Goal: Transaction & Acquisition: Subscribe to service/newsletter

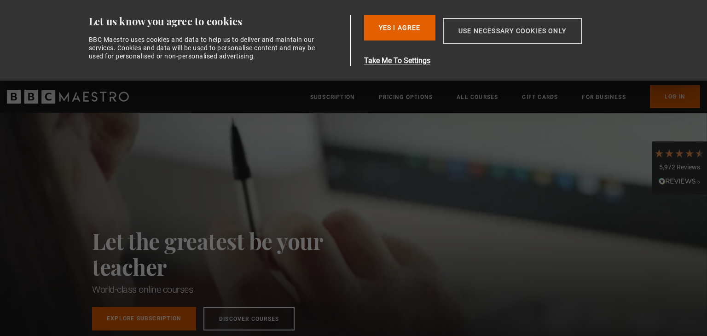
click at [463, 31] on button "Use necessary cookies only" at bounding box center [512, 31] width 139 height 26
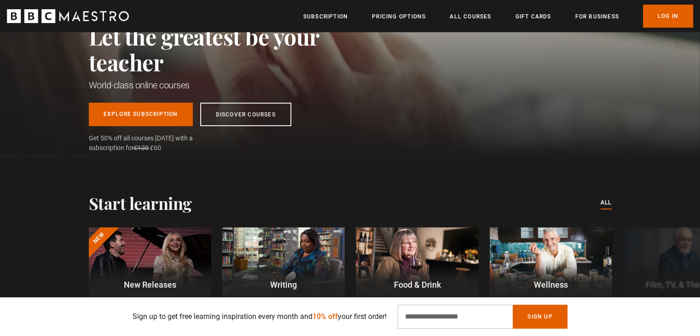
scroll to position [0, 120]
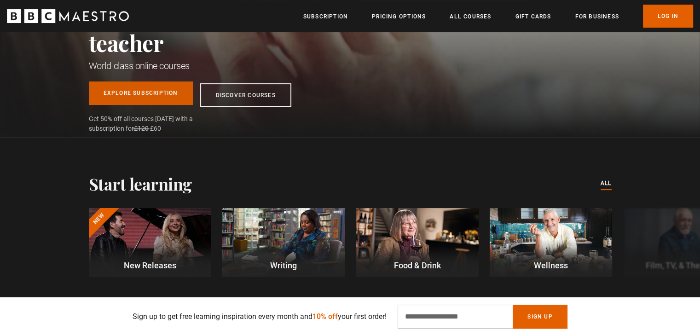
click at [141, 97] on link "Explore Subscription" at bounding box center [141, 92] width 104 height 23
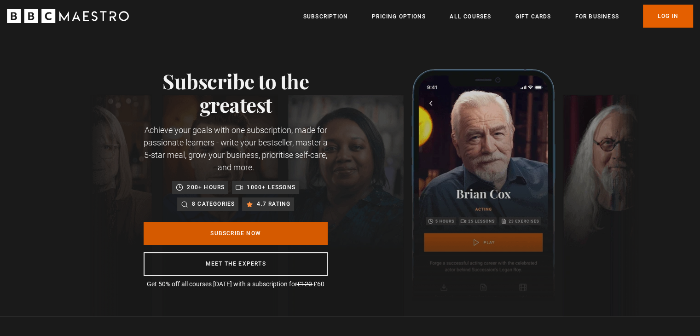
click at [221, 230] on link "Subscribe Now" at bounding box center [236, 233] width 184 height 23
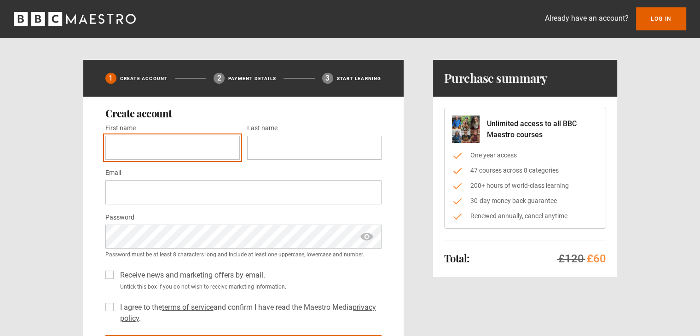
click at [184, 143] on input "First name *" at bounding box center [172, 148] width 134 height 24
type input "******"
type input "*******"
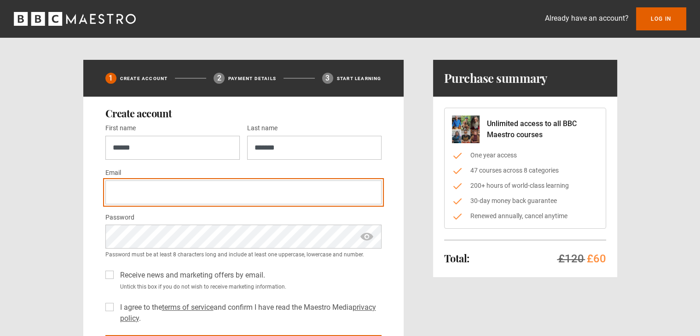
type input "**********"
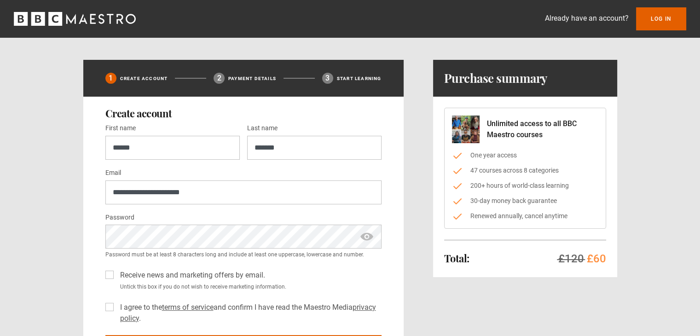
click at [116, 308] on label "I agree to the terms of service and confirm I have read the Maestro Media priva…" at bounding box center [248, 313] width 265 height 22
click at [656, 17] on link "Log In" at bounding box center [661, 18] width 50 height 23
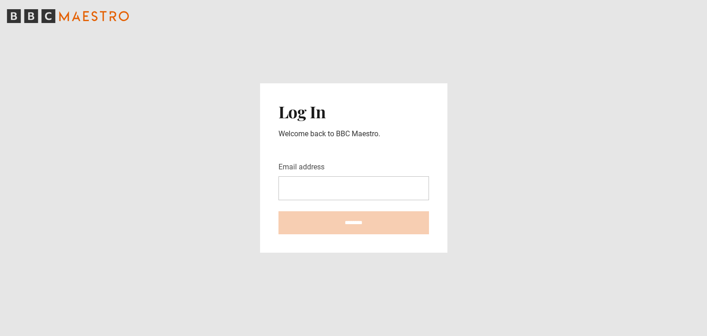
click at [373, 190] on input "Email address" at bounding box center [354, 188] width 151 height 24
type input "**********"
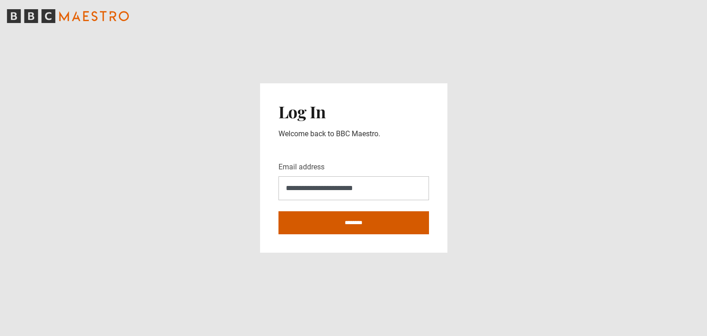
click at [362, 223] on input "********" at bounding box center [354, 222] width 151 height 23
type input "**********"
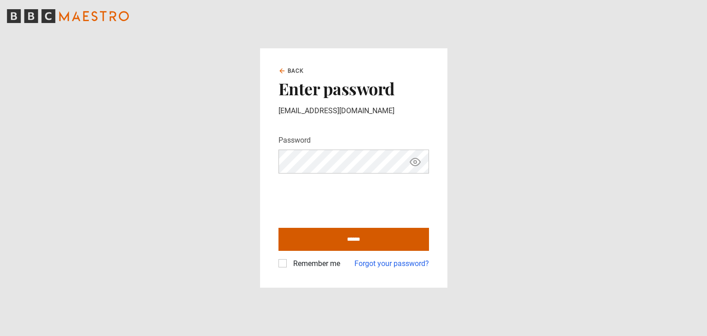
click at [291, 241] on input "******" at bounding box center [354, 239] width 151 height 23
type input "**********"
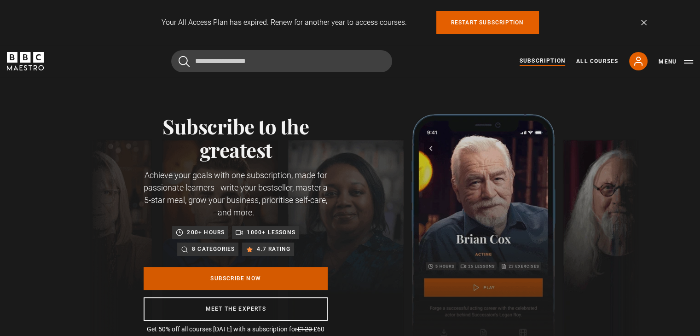
click at [293, 279] on link "Subscribe Now" at bounding box center [236, 278] width 184 height 23
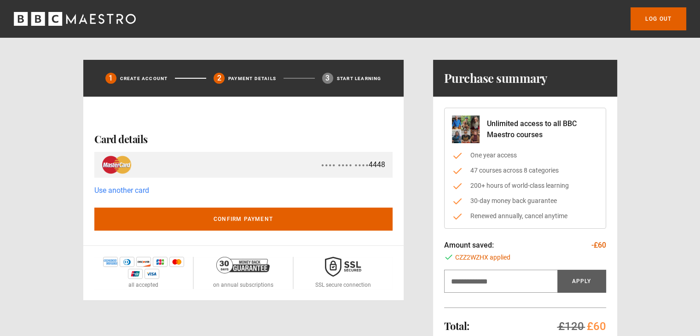
click at [144, 193] on link "Use another card" at bounding box center [121, 191] width 55 height 12
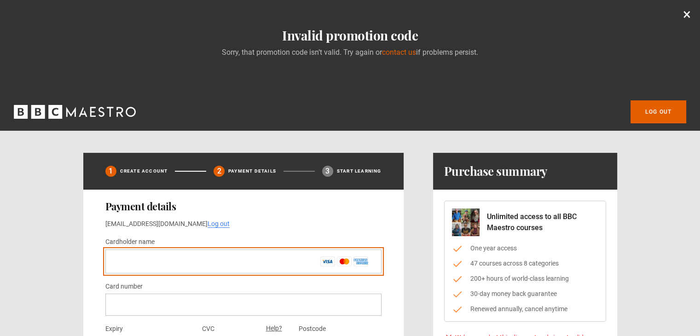
drag, startPoint x: 0, startPoint y: 0, endPoint x: 140, endPoint y: 261, distance: 296.0
click at [140, 261] on input "Cardholder name *" at bounding box center [243, 262] width 276 height 24
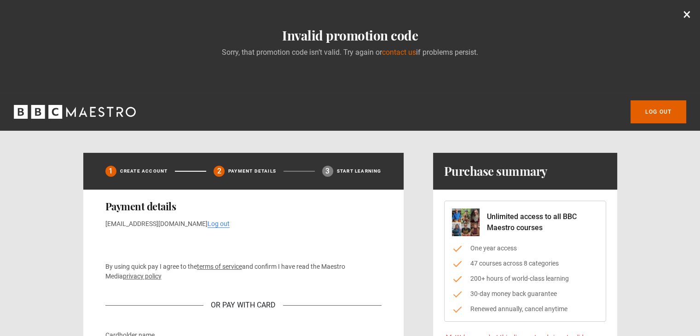
type input "**********"
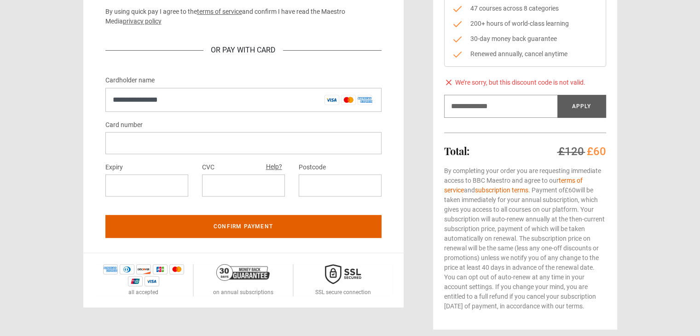
scroll to position [256, 0]
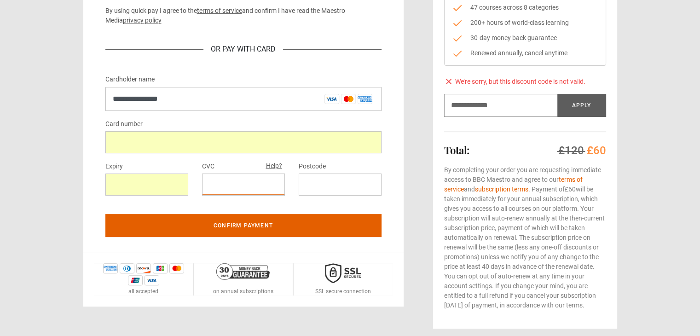
click at [330, 177] on div at bounding box center [340, 185] width 83 height 22
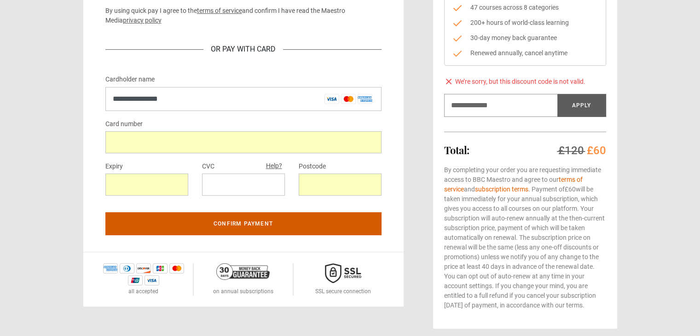
click at [323, 222] on button "Confirm payment" at bounding box center [243, 223] width 276 height 23
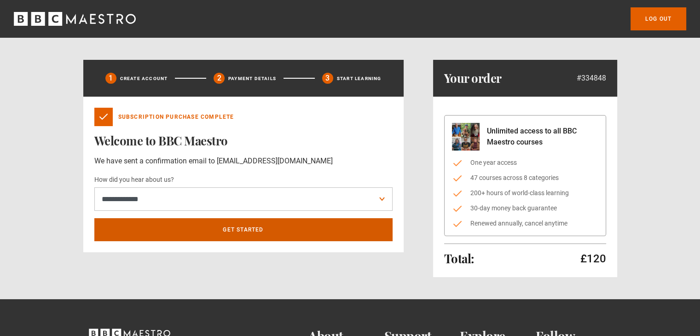
click at [324, 232] on link "Get Started" at bounding box center [243, 229] width 298 height 23
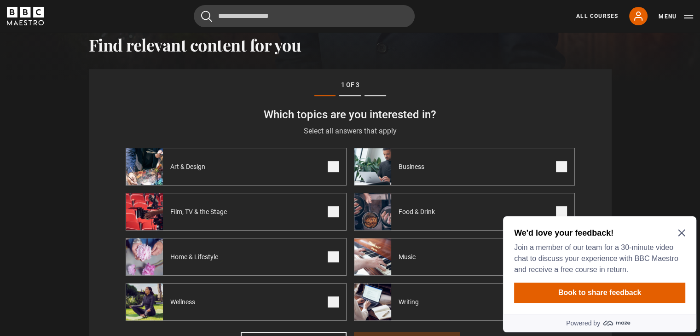
click at [680, 230] on icon "Close Maze Prompt" at bounding box center [681, 232] width 7 height 7
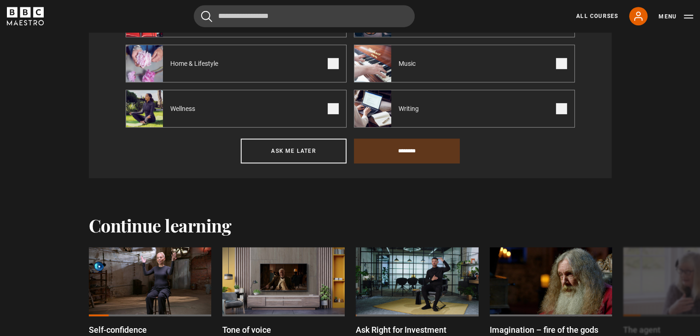
scroll to position [517, 0]
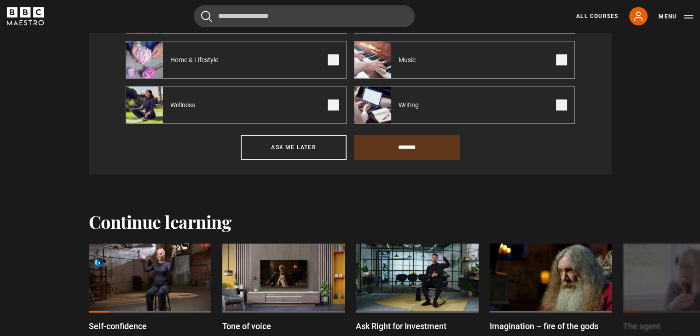
click at [558, 109] on span at bounding box center [561, 104] width 11 height 11
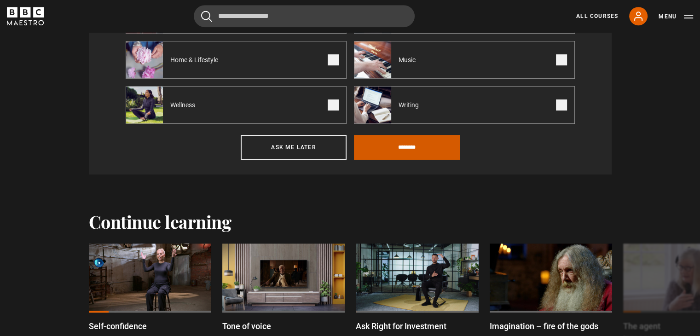
click at [404, 148] on input "********" at bounding box center [407, 147] width 106 height 25
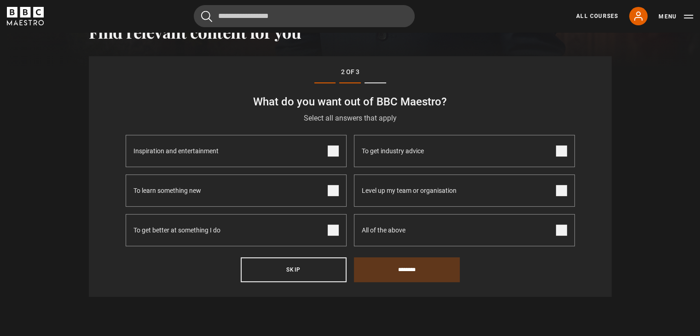
scroll to position [320, 0]
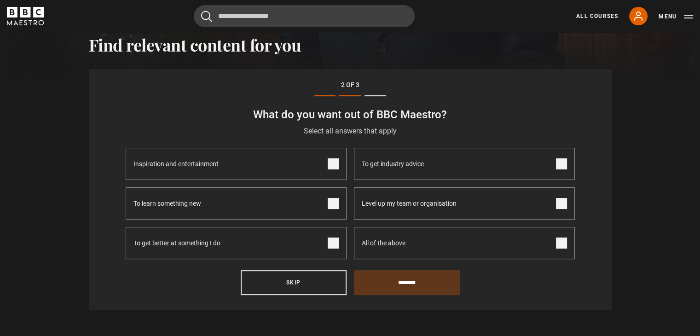
click at [565, 204] on span at bounding box center [561, 203] width 11 height 11
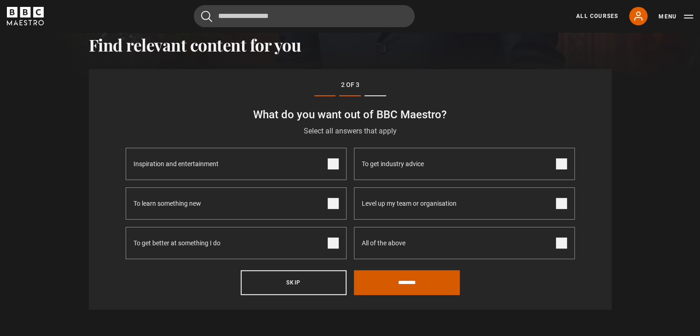
click at [412, 281] on input "********" at bounding box center [407, 282] width 106 height 25
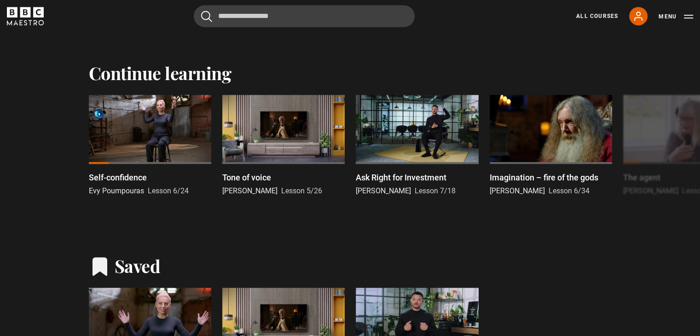
scroll to position [562, 0]
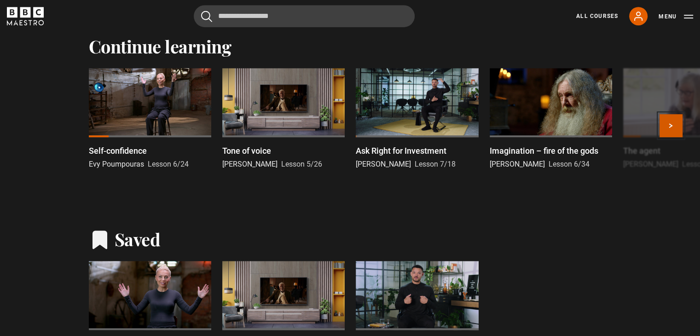
click at [673, 125] on button "Next" at bounding box center [671, 125] width 23 height 23
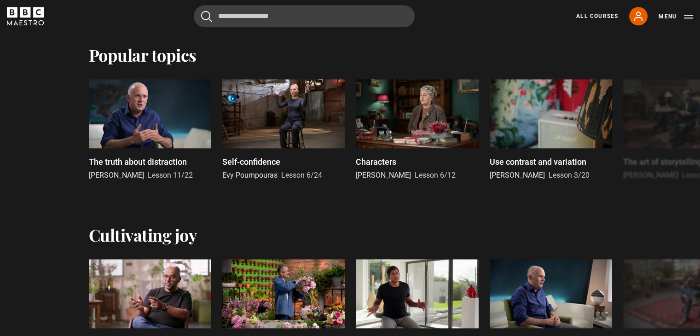
scroll to position [927, 0]
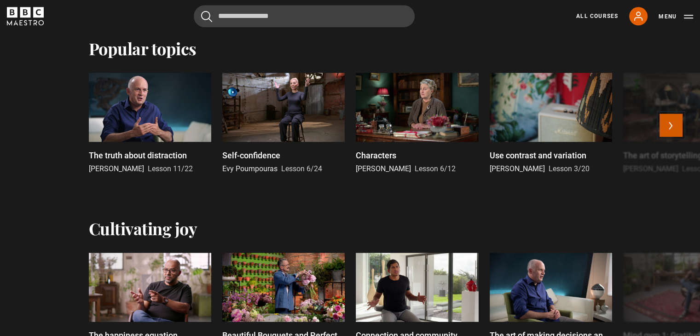
click at [673, 124] on button "Next" at bounding box center [671, 125] width 23 height 23
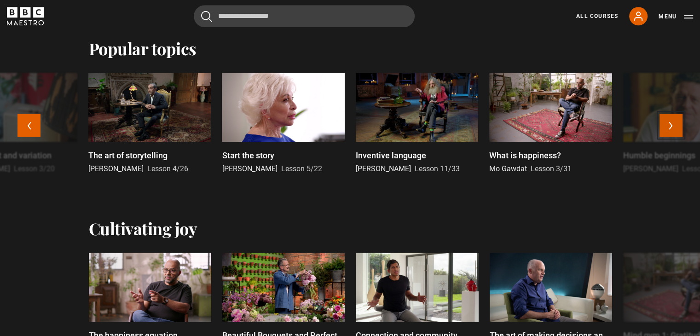
click at [673, 124] on button "Next" at bounding box center [671, 125] width 23 height 23
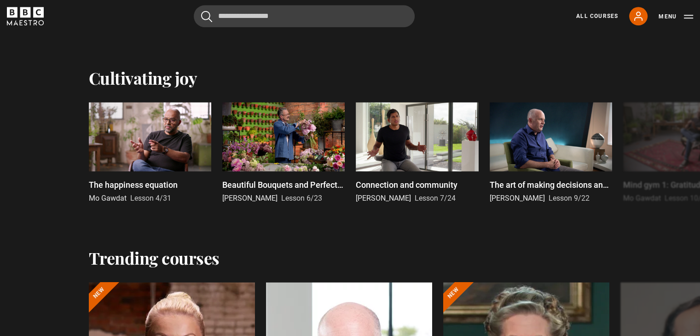
scroll to position [1115, 0]
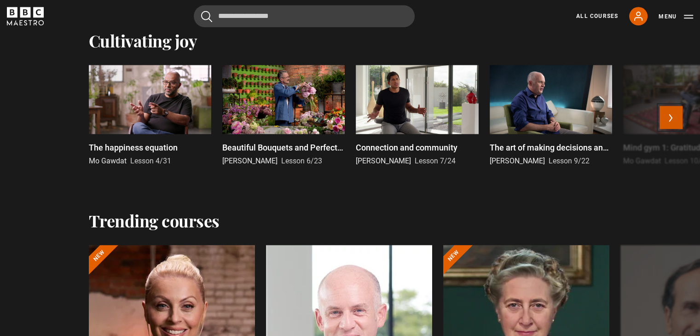
click at [673, 120] on button "Next" at bounding box center [671, 117] width 23 height 23
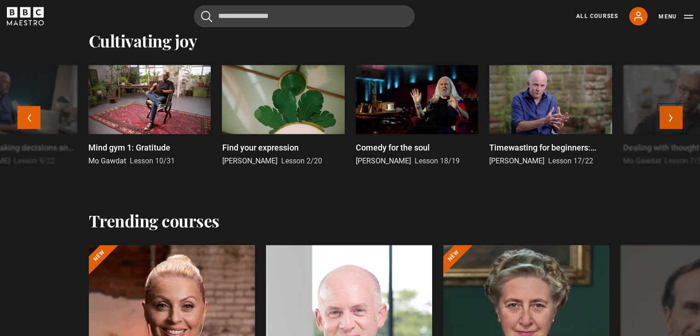
click at [673, 120] on button "Next" at bounding box center [671, 117] width 23 height 23
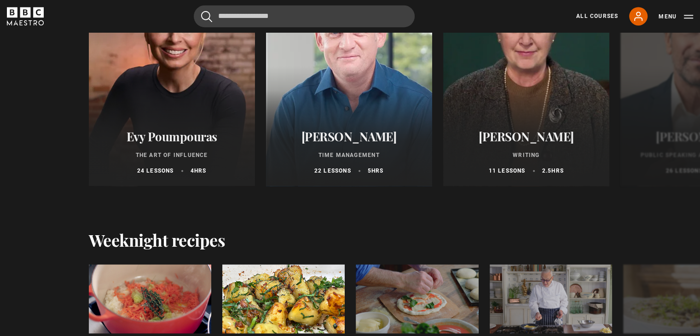
scroll to position [1405, 0]
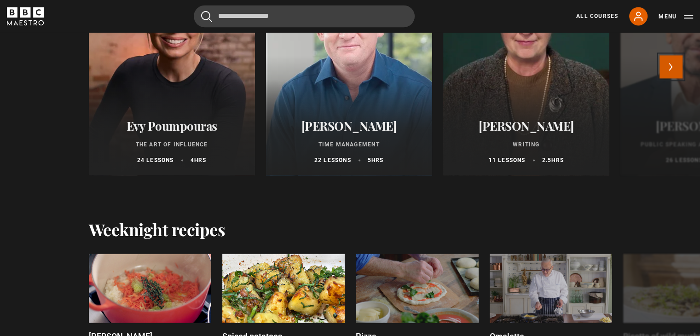
click at [676, 67] on button "Next" at bounding box center [671, 66] width 23 height 23
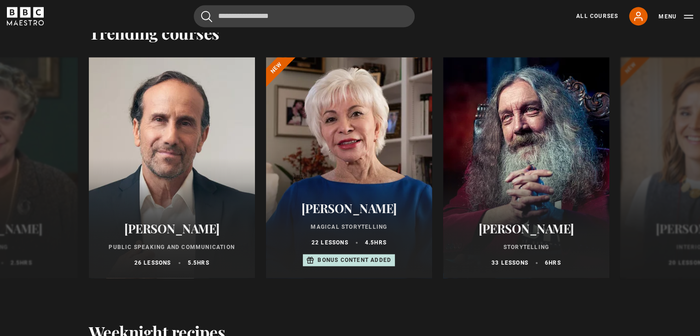
scroll to position [1306, 0]
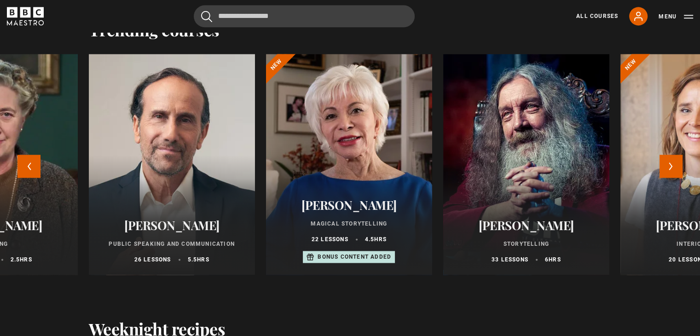
click at [342, 194] on div "Isabel Allende Magical Storytelling 22 lessons 4.5 hrs Bonus content added" at bounding box center [349, 231] width 166 height 88
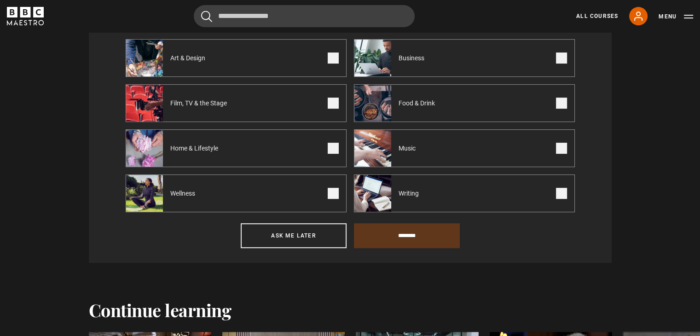
scroll to position [449, 0]
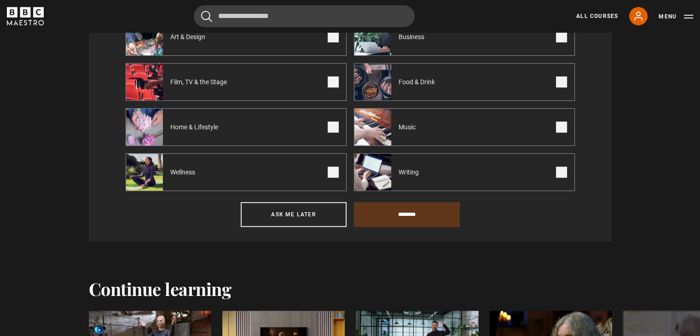
click at [564, 174] on span at bounding box center [561, 172] width 11 height 11
click at [331, 172] on span at bounding box center [333, 172] width 11 height 11
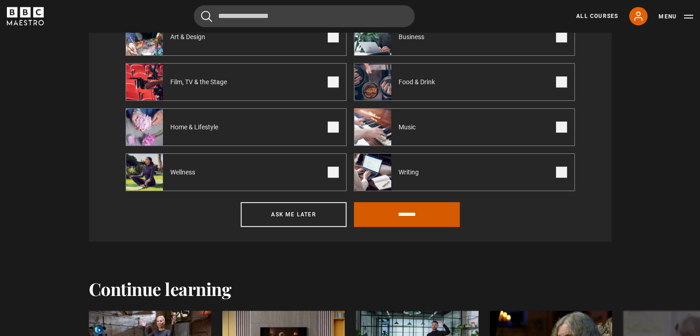
click at [399, 215] on input "********" at bounding box center [407, 214] width 106 height 25
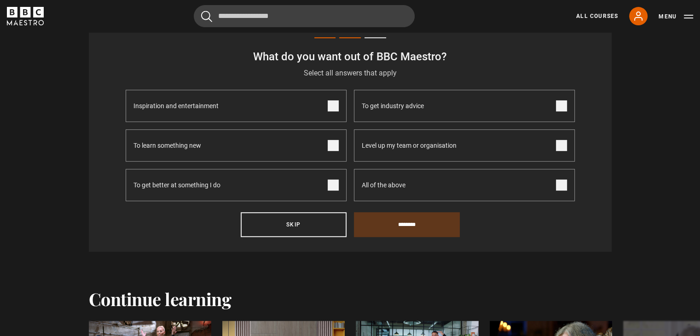
scroll to position [320, 0]
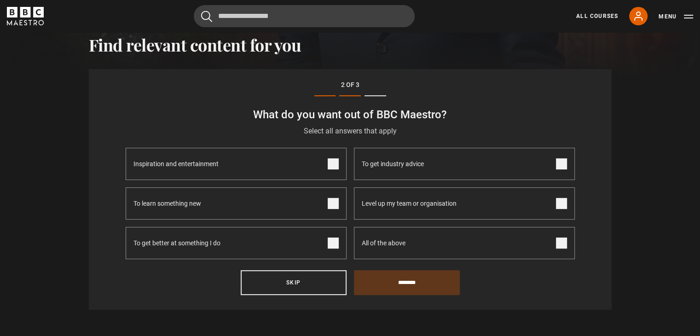
click at [558, 242] on span at bounding box center [561, 243] width 11 height 11
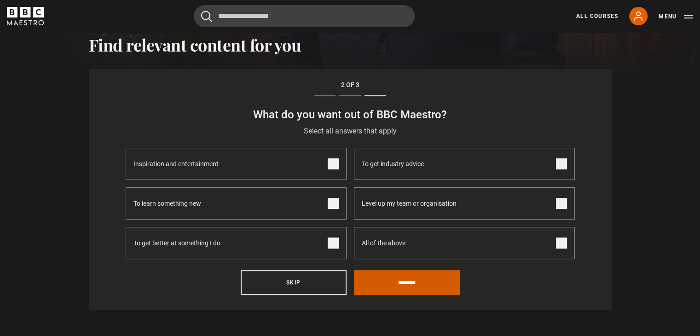
click at [389, 279] on input "********" at bounding box center [407, 282] width 106 height 25
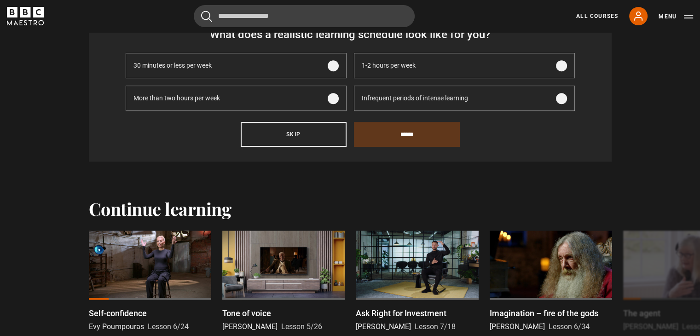
scroll to position [379, 0]
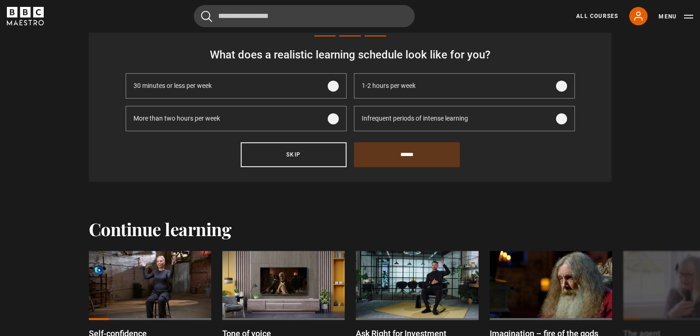
click at [335, 117] on span at bounding box center [333, 118] width 11 height 11
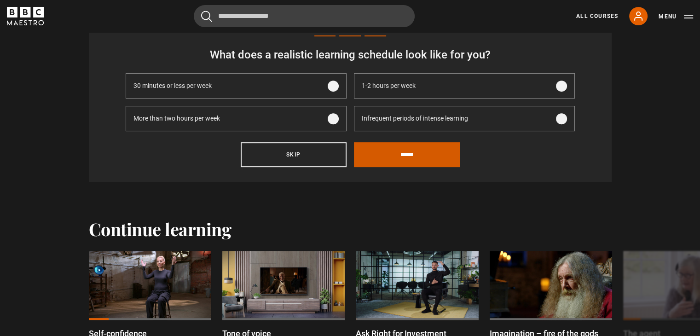
click at [380, 153] on input "******" at bounding box center [407, 154] width 106 height 25
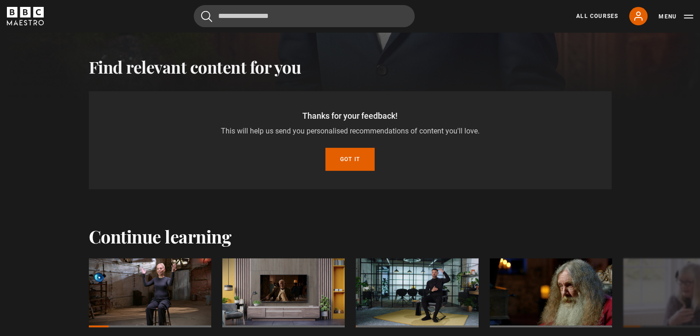
scroll to position [285, 0]
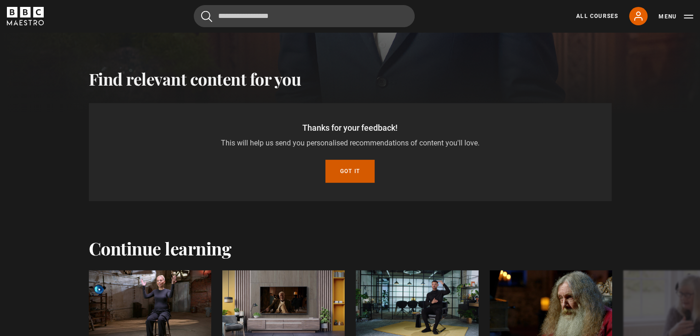
click at [358, 169] on button "Got it" at bounding box center [349, 171] width 49 height 23
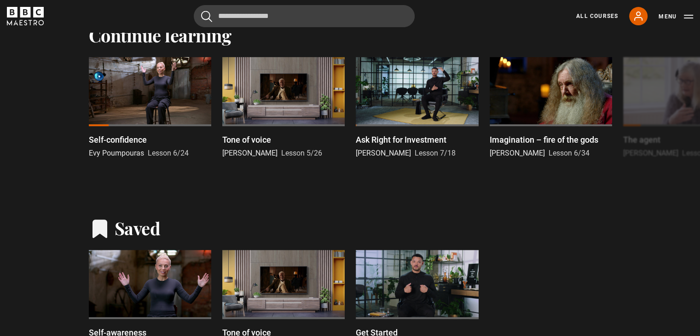
scroll to position [389, 0]
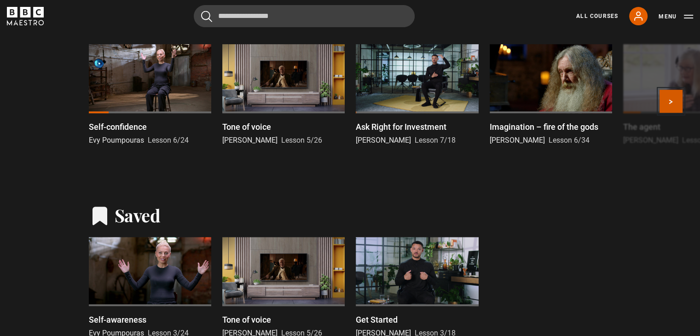
click at [676, 104] on button "Next" at bounding box center [671, 101] width 23 height 23
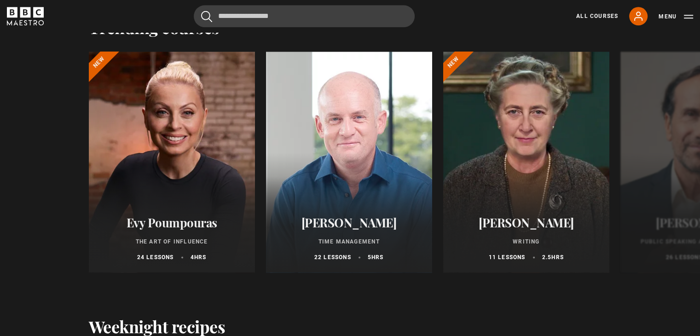
scroll to position [1088, 0]
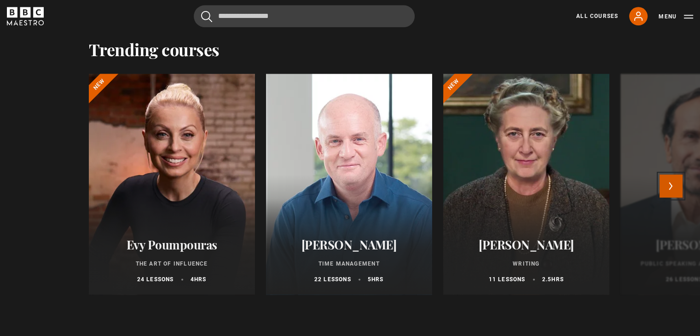
click at [677, 183] on button "Next" at bounding box center [671, 185] width 23 height 23
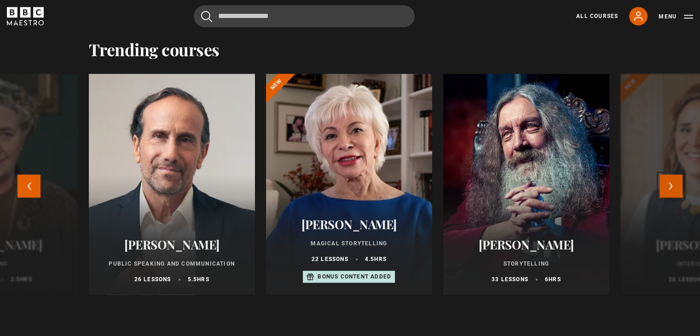
click at [677, 183] on button "Next" at bounding box center [671, 185] width 23 height 23
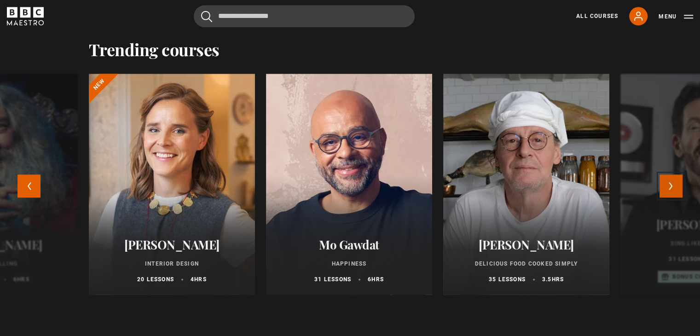
click at [677, 183] on button "Next" at bounding box center [671, 185] width 23 height 23
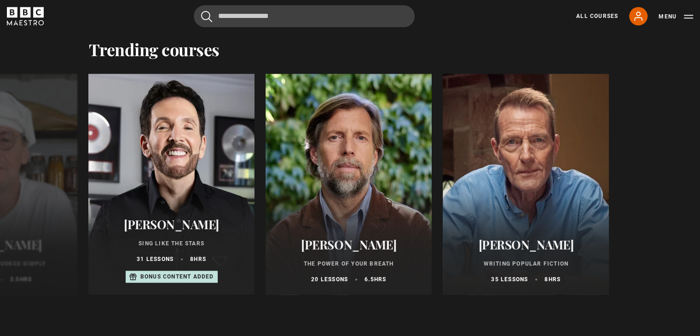
click at [677, 183] on div "Evy Poumpouras The Art of Influence 24 lessons 4 hrs New Oliver Burkeman Time M…" at bounding box center [350, 192] width 700 height 236
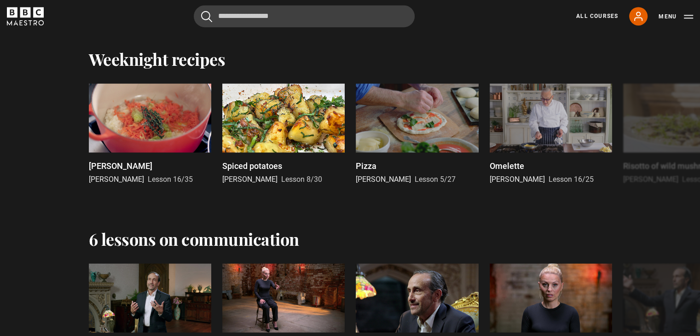
scroll to position [1381, 0]
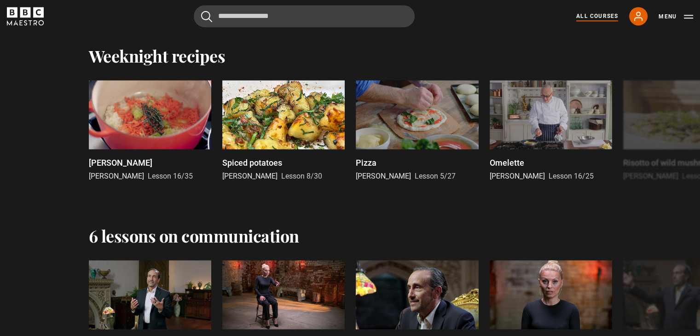
click at [597, 16] on link "All Courses" at bounding box center [597, 16] width 42 height 8
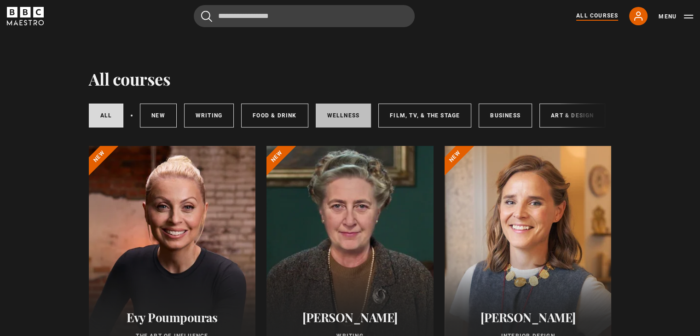
click at [347, 118] on link "Wellness" at bounding box center [344, 116] width 56 height 24
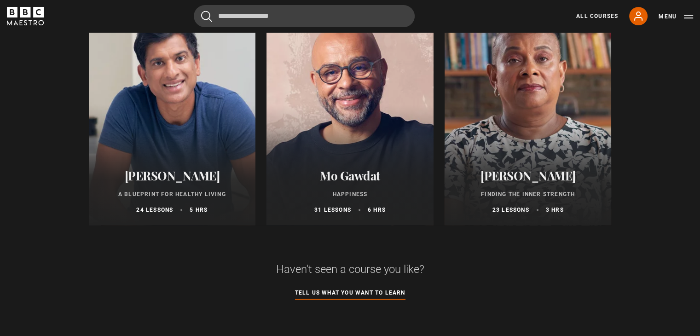
scroll to position [347, 0]
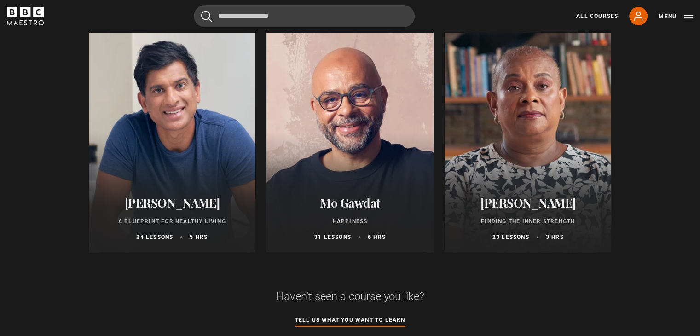
click at [195, 210] on h2 "[PERSON_NAME]" at bounding box center [172, 203] width 145 height 14
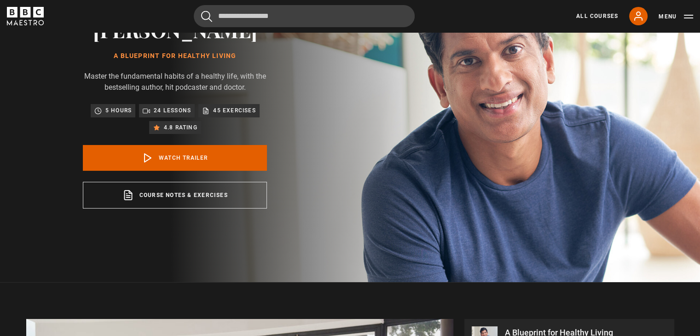
scroll to position [95, 0]
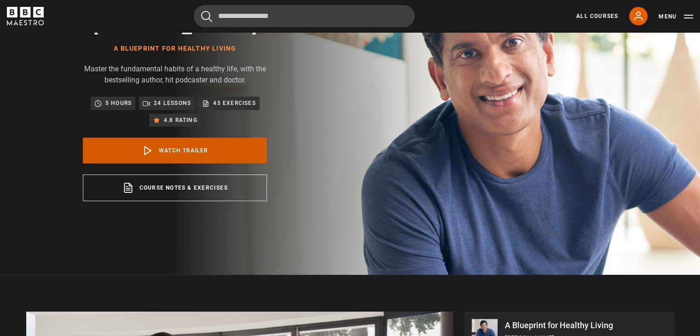
click at [179, 163] on link "Watch Trailer" at bounding box center [175, 151] width 184 height 26
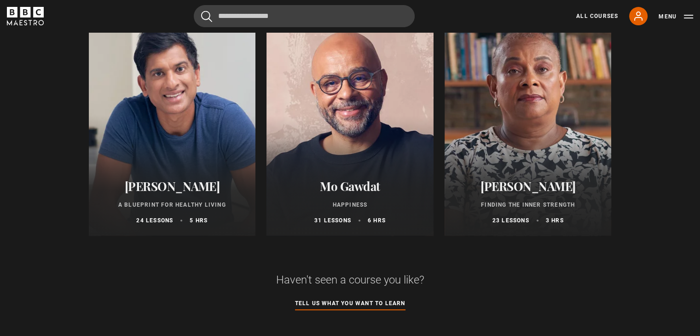
scroll to position [374, 0]
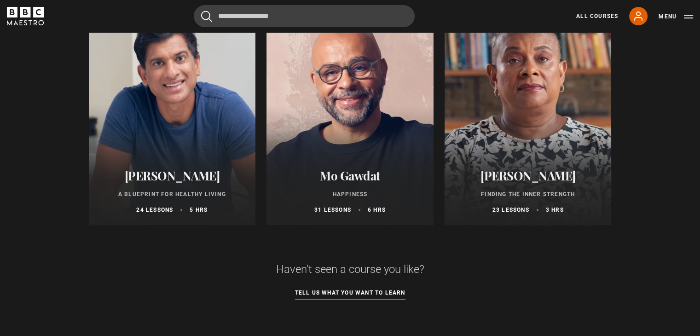
click at [366, 181] on h2 "Mo Gawdat" at bounding box center [350, 176] width 145 height 14
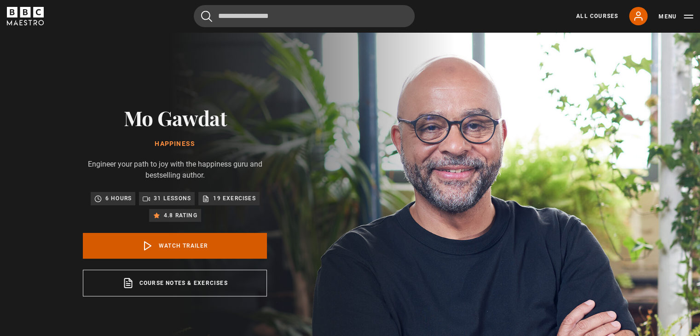
click at [206, 243] on link "Watch Trailer" at bounding box center [175, 246] width 184 height 26
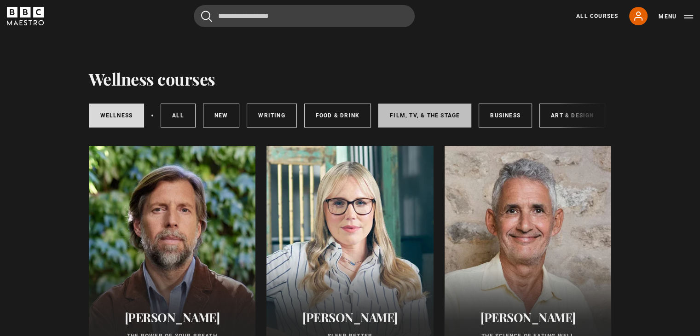
click at [400, 119] on link "Film, TV, & The Stage" at bounding box center [424, 116] width 93 height 24
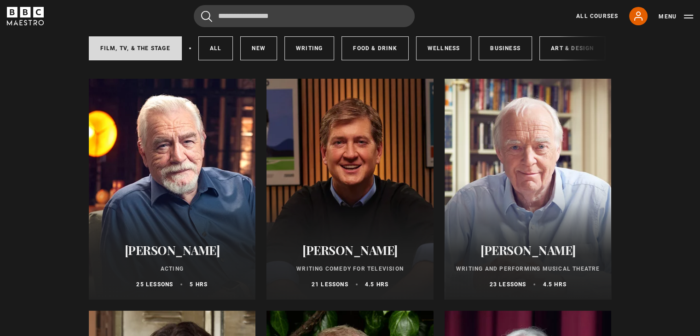
scroll to position [52, 0]
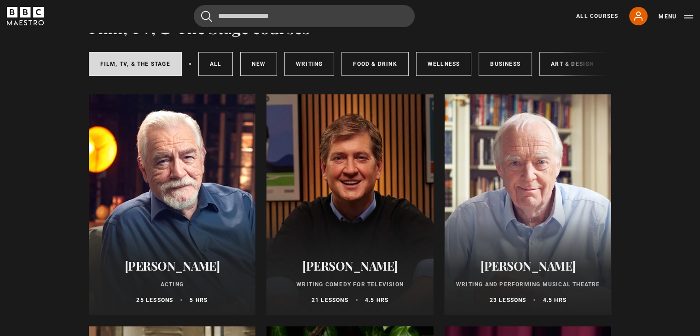
click at [203, 188] on div at bounding box center [172, 204] width 167 height 221
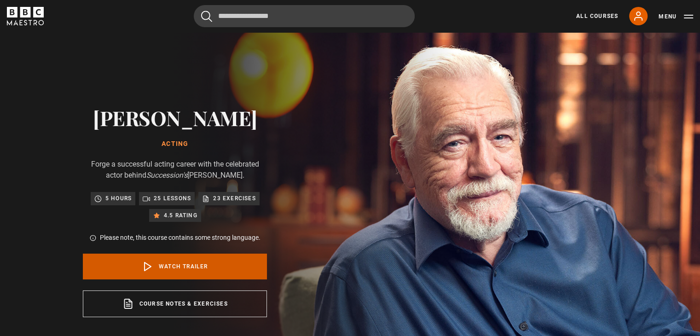
click at [168, 267] on link "Watch Trailer" at bounding box center [175, 267] width 184 height 26
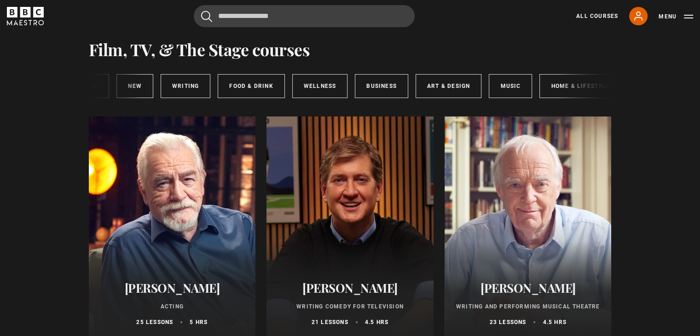
scroll to position [0, 135]
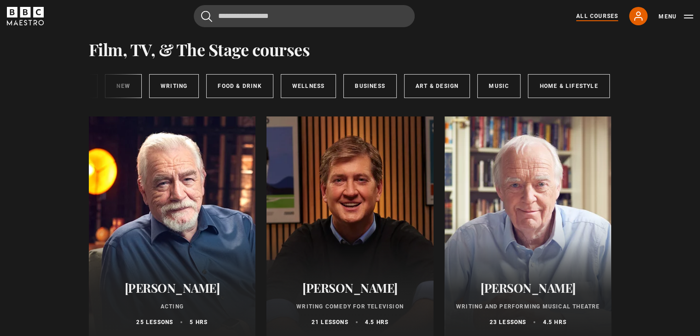
click at [600, 15] on link "All Courses" at bounding box center [597, 16] width 42 height 8
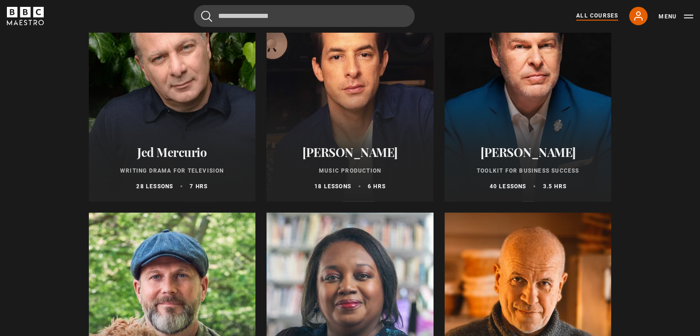
scroll to position [2723, 0]
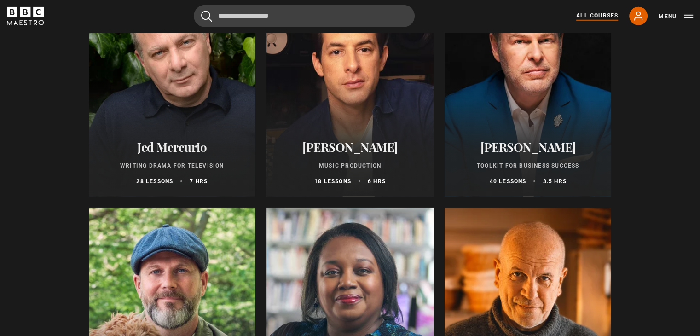
click at [516, 170] on p "Toolkit for Business Success" at bounding box center [528, 166] width 145 height 8
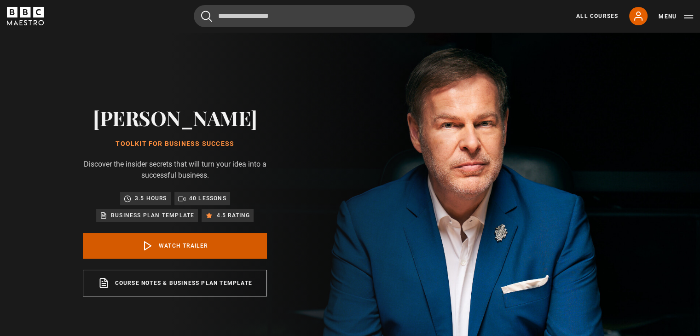
click at [155, 244] on link "Watch Trailer" at bounding box center [175, 246] width 184 height 26
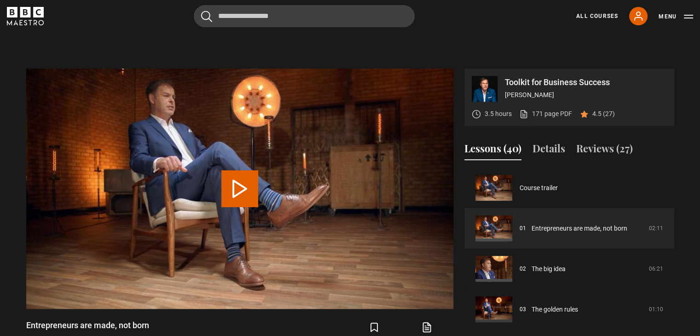
scroll to position [370, 0]
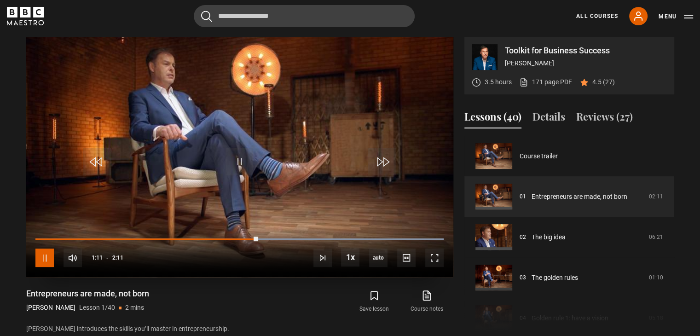
click at [41, 261] on span "Video Player" at bounding box center [44, 258] width 18 height 18
